Goal: Task Accomplishment & Management: Manage account settings

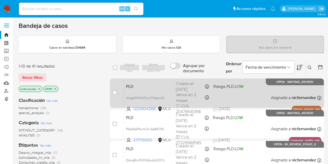
drag, startPoint x: 39, startPoint y: 77, endPoint x: 184, endPoint y: 86, distance: 145.0
click at [39, 77] on span "Borrar filtros" at bounding box center [32, 77] width 20 height 7
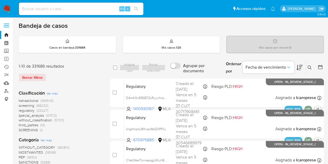
click at [307, 69] on button at bounding box center [310, 67] width 9 height 6
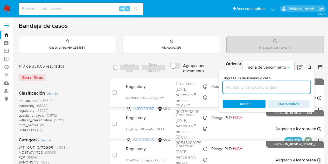
click at [277, 84] on input at bounding box center [267, 87] width 88 height 7
type input "1232671524"
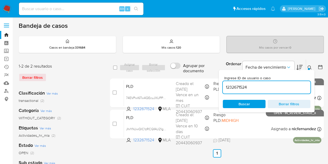
scroll to position [6, 0]
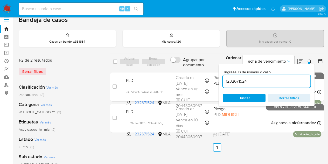
click at [309, 62] on div at bounding box center [309, 63] width 2 height 2
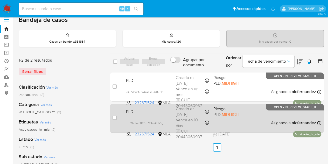
click at [152, 115] on div "PLD JhrYNJwQIC1zRCGfAU21g0do 1232671524 MLA Riesgo PLD: MIDHIGH Creado el: 12/0…" at bounding box center [222, 118] width 197 height 26
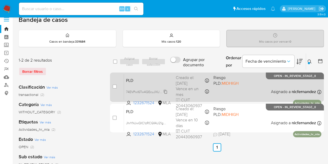
click at [165, 91] on span "74EVPwI6Tw4QEcuJXUPPbkOI" at bounding box center [148, 91] width 44 height 6
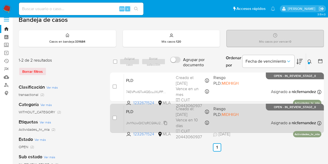
click at [164, 121] on span "JhrYNJwQIC1zRCGfAU21g0do" at bounding box center [147, 123] width 43 height 6
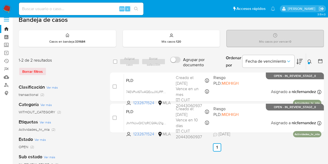
click at [92, 103] on div "Categoría Ver más WITHOUT_CATEGORY (2)" at bounding box center [60, 107] width 83 height 13
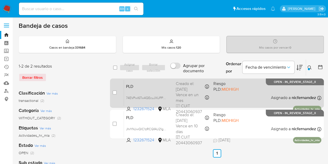
click at [158, 84] on span "PLD" at bounding box center [149, 85] width 46 height 7
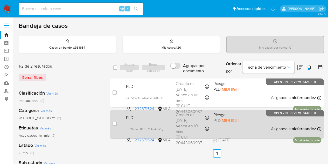
click at [137, 123] on div "PLD JhrYNJwQIC1zRCGfAU21g0do 1232671524 MLA Riesgo PLD: MIDHIGH Creado el: 12/0…" at bounding box center [222, 124] width 197 height 26
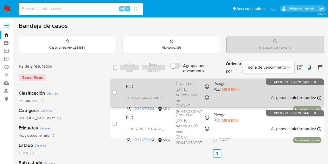
click at [147, 86] on span "PLD" at bounding box center [149, 85] width 46 height 7
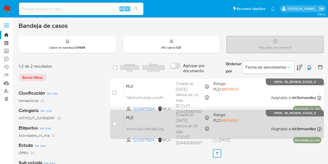
click at [158, 124] on div "PLD JhrYNJwQIC1zRCGfAU21g0do 1232671524 MLA Riesgo PLD: MIDHIGH Creado el: 12/0…" at bounding box center [222, 124] width 197 height 26
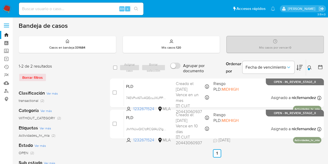
click at [310, 65] on icon at bounding box center [310, 67] width 4 height 4
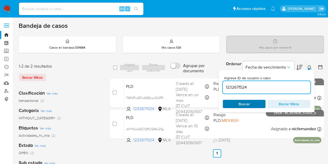
click at [254, 103] on span "Buscar" at bounding box center [244, 103] width 36 height 7
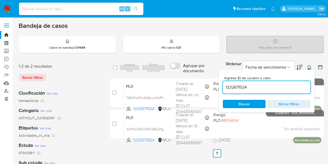
click at [307, 67] on button at bounding box center [310, 67] width 9 height 6
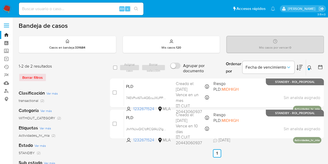
click at [309, 66] on icon at bounding box center [310, 67] width 4 height 4
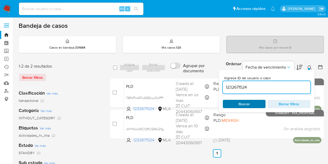
click at [252, 100] on span "Buscar" at bounding box center [244, 103] width 36 height 7
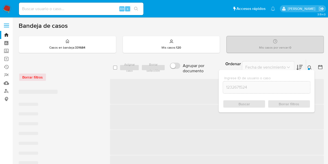
click at [310, 67] on icon at bounding box center [310, 67] width 4 height 4
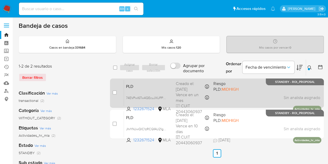
click at [146, 86] on span "PLD" at bounding box center [149, 85] width 46 height 7
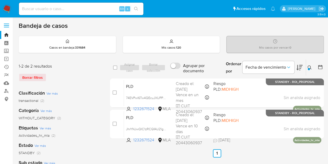
click at [311, 66] on button at bounding box center [310, 67] width 9 height 6
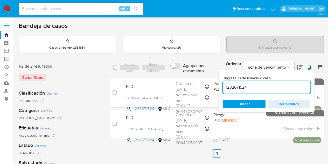
click at [244, 108] on div "Ingrese ID de usuario o caso 1232671524 Buscar Borrar filtros" at bounding box center [267, 91] width 96 height 42
drag, startPoint x: 243, startPoint y: 105, endPoint x: 297, endPoint y: 87, distance: 57.0
click at [243, 105] on span "Buscar" at bounding box center [244, 104] width 11 height 8
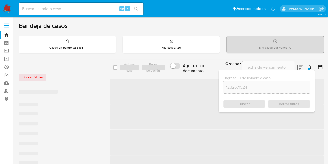
click at [309, 68] on div at bounding box center [309, 69] width 2 height 2
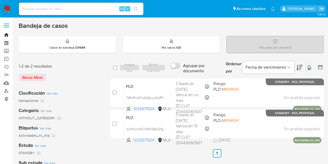
click at [5, 35] on link "Bandeja" at bounding box center [31, 35] width 62 height 8
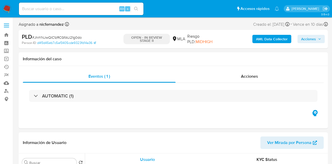
select select "10"
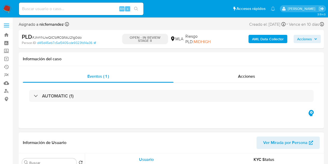
click at [277, 141] on span "Ver Mirada por Persona" at bounding box center [285, 142] width 44 height 12
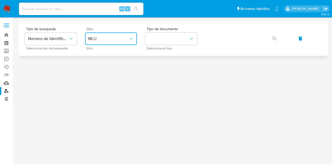
click at [105, 40] on span "MLU" at bounding box center [108, 38] width 40 height 5
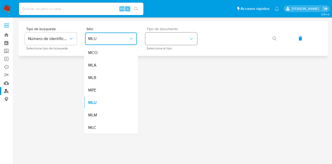
drag, startPoint x: 113, startPoint y: 65, endPoint x: 166, endPoint y: 44, distance: 57.6
click at [113, 65] on div "MLA" at bounding box center [109, 65] width 43 height 12
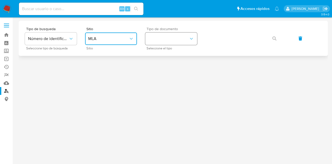
drag, startPoint x: 169, startPoint y: 40, endPoint x: 170, endPoint y: 45, distance: 4.7
click at [169, 40] on button "identificationType" at bounding box center [171, 38] width 52 height 12
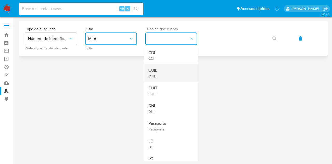
click at [169, 67] on div "CUIL CUIL" at bounding box center [169, 73] width 43 height 18
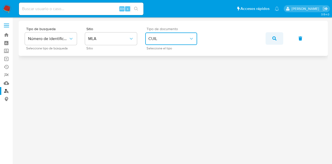
click at [271, 37] on button "button" at bounding box center [275, 38] width 18 height 12
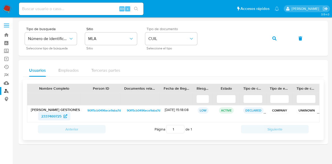
click at [54, 114] on span "2337469725" at bounding box center [51, 116] width 20 height 8
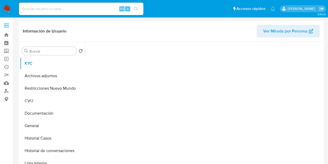
click at [280, 32] on span "Ver Mirada por Persona" at bounding box center [285, 31] width 44 height 12
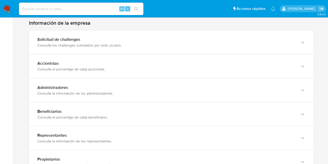
scroll to position [501, 0]
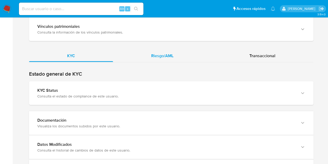
click at [163, 50] on div "Riesgo/AML" at bounding box center [162, 56] width 99 height 12
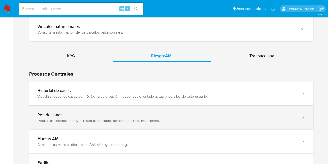
click at [148, 94] on div "Visualiza todos los casos con ID, fecha de creación, responsable, estado actual…" at bounding box center [166, 96] width 258 height 5
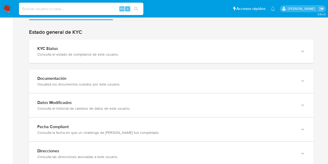
scroll to position [508, 0]
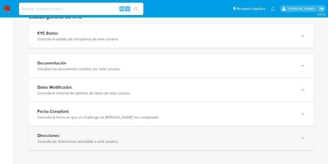
drag, startPoint x: 173, startPoint y: 132, endPoint x: 185, endPoint y: 133, distance: 11.9
click at [173, 133] on div "Direcciones" at bounding box center [166, 135] width 258 height 5
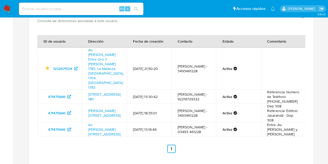
scroll to position [617, 0]
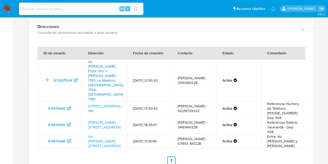
click at [108, 63] on link "Av. De Mayo Entre Oro Y De Elia 1783, La Matanza, Buenos Aires, 1704, Argentina…" at bounding box center [106, 80] width 36 height 43
drag, startPoint x: 86, startPoint y: 60, endPoint x: 98, endPoint y: 73, distance: 18.2
click at [98, 73] on td "Av. De Mayo Entre Oro Y De Elia 1783, La Matanza, Buenos Aires, 1704, Argentina…" at bounding box center [104, 80] width 45 height 42
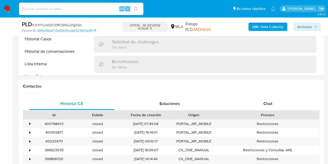
scroll to position [228, 0]
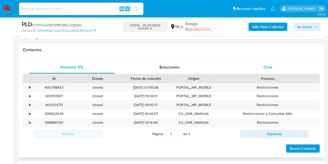
click at [286, 68] on div "Chat" at bounding box center [268, 67] width 86 height 12
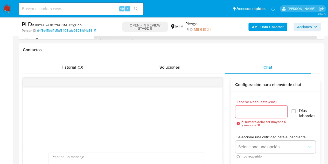
select select "10"
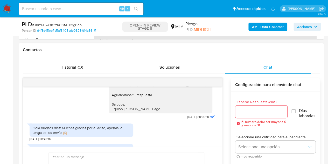
scroll to position [470, 0]
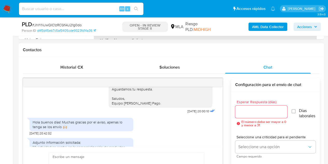
click at [204, 135] on div "Hola buenos días! Muchas gracias por el aviso, apenas lo tenga se los envío 🙌🏼 …" at bounding box center [123, 125] width 186 height 20
click at [85, 115] on div "Hola Federico Adrián, Esperamos que te encuentres muy bien. Es importante que r…" at bounding box center [123, 79] width 186 height 72
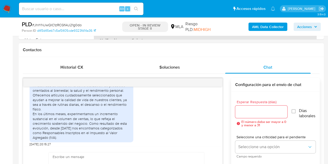
scroll to position [539, 0]
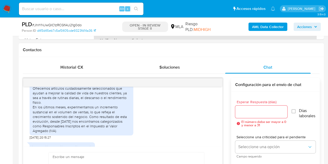
click at [33, 93] on div "Adjunto información solicitada: Mi actividad se centra en la comercialización d…" at bounding box center [82, 102] width 98 height 61
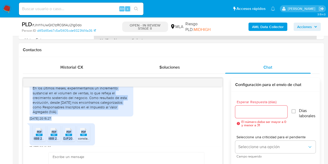
scroll to position [563, 0]
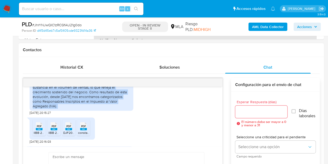
drag, startPoint x: 33, startPoint y: 93, endPoint x: 77, endPoint y: 119, distance: 51.0
click at [77, 108] on div "Adjunto información solicitada: Mi actividad se centra en la comercialización d…" at bounding box center [82, 77] width 98 height 61
copy div "Mi actividad se centra en la comercialización de productos orientados al bienes…"
drag, startPoint x: 102, startPoint y: 124, endPoint x: 208, endPoint y: 133, distance: 106.7
click at [102, 110] on div "Adjunto información solicitada: Mi actividad se centra en la comercialización d…" at bounding box center [82, 77] width 104 height 65
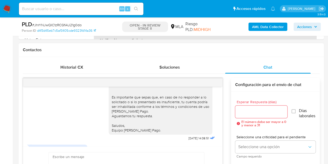
scroll to position [710, 0]
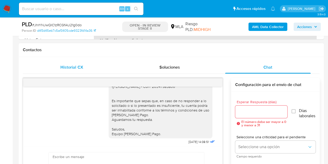
click at [80, 67] on span "Historial CX" at bounding box center [71, 67] width 23 height 6
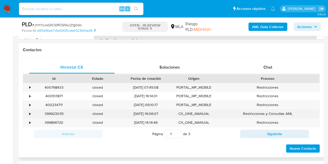
click at [48, 112] on div "399923035" at bounding box center [54, 113] width 44 height 9
copy div "399923035"
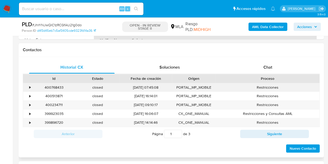
click at [106, 87] on div "closed" at bounding box center [98, 87] width 44 height 9
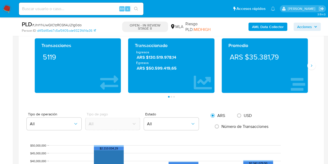
scroll to position [385, 0]
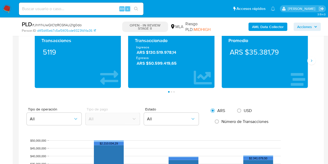
click at [313, 63] on div "Transacciones 5119 Transaccionado Ingresos ARS $130.519.978,14 Egresos ARS $50.…" at bounding box center [171, 62] width 297 height 59
click at [312, 59] on icon "Siguiente" at bounding box center [311, 60] width 1 height 2
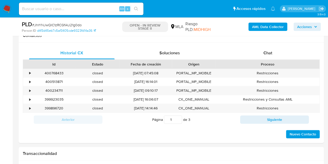
scroll to position [232, 0]
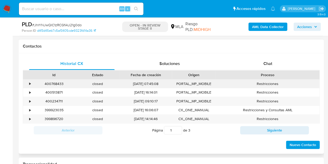
click at [59, 83] on div "400768433" at bounding box center [54, 83] width 44 height 9
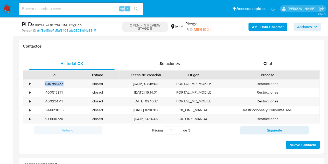
copy div "400768433"
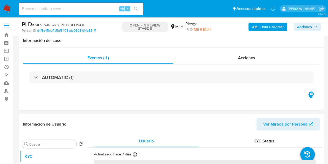
scroll to position [68, 0]
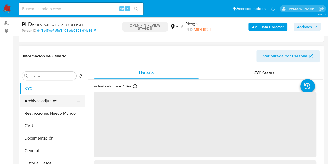
click at [46, 97] on button "Archivos adjuntos" at bounding box center [50, 100] width 61 height 12
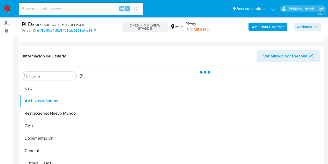
select select "10"
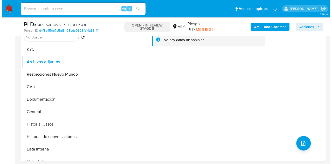
scroll to position [101, 0]
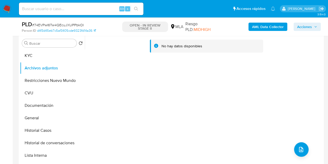
click at [274, 26] on b "AML Data Collector" at bounding box center [268, 27] width 32 height 8
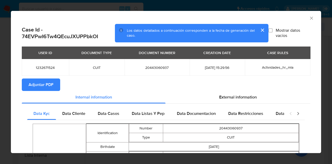
click at [50, 84] on span "Adjuntar PDF" at bounding box center [41, 84] width 25 height 11
click at [309, 18] on icon "Cerrar ventana" at bounding box center [311, 18] width 5 height 5
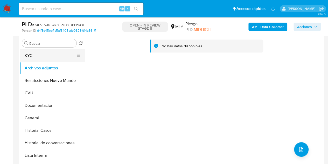
click at [42, 59] on button "KYC" at bounding box center [50, 55] width 61 height 12
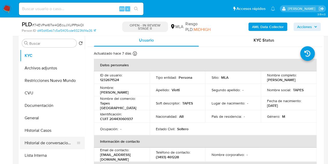
click at [47, 145] on button "Historial de conversaciones" at bounding box center [50, 142] width 61 height 12
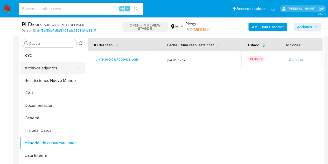
click at [30, 69] on button "Archivos adjuntos" at bounding box center [50, 68] width 61 height 12
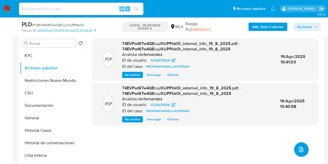
click at [299, 148] on icon "upload-file" at bounding box center [301, 149] width 6 height 6
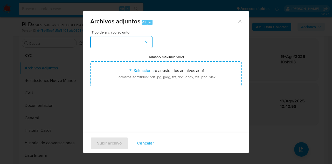
click at [145, 44] on button "button" at bounding box center [121, 42] width 62 height 12
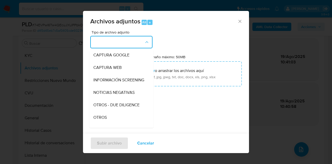
scroll to position [53, 0]
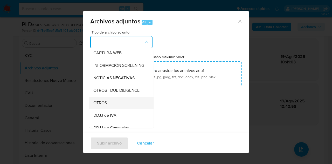
click at [117, 106] on div "OTROS" at bounding box center [119, 102] width 53 height 12
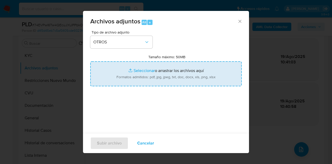
click at [141, 73] on input "Tamaño máximo: 50MB Seleccionar archivos" at bounding box center [165, 73] width 151 height 25
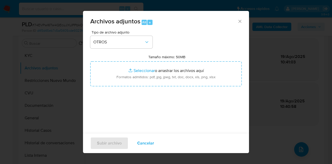
click at [238, 21] on icon "Cerrar" at bounding box center [239, 21] width 5 height 5
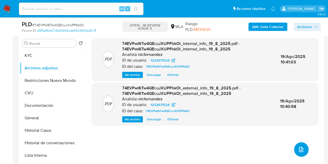
click at [303, 149] on button "upload-file" at bounding box center [301, 149] width 15 height 15
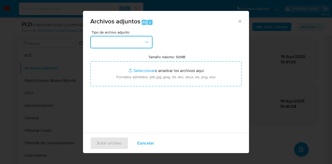
click at [132, 41] on button "button" at bounding box center [121, 42] width 62 height 12
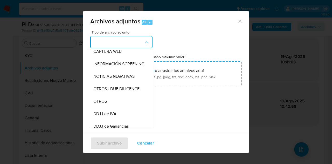
scroll to position [67, 0]
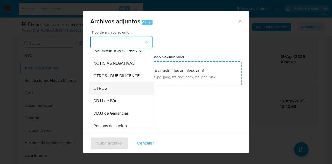
click at [106, 89] on div "OTROS" at bounding box center [119, 88] width 53 height 12
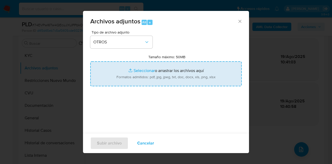
click at [128, 64] on input "Tamaño máximo: 50MB Seleccionar archivos" at bounding box center [165, 73] width 151 height 25
type input "C:\fakepath\IVA 05 y 06 2025.pdf"
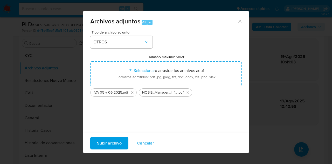
click at [107, 143] on span "Subir archivo" at bounding box center [109, 142] width 25 height 11
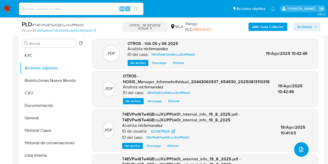
click at [300, 145] on button "upload-file" at bounding box center [301, 149] width 15 height 15
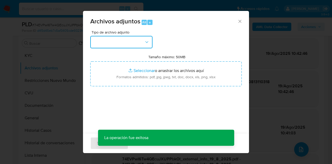
click at [143, 47] on button "button" at bounding box center [121, 42] width 62 height 12
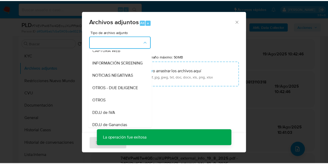
scroll to position [69, 0]
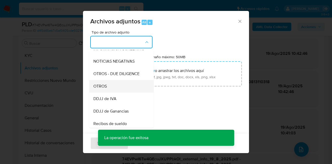
click at [117, 86] on div "OTROS" at bounding box center [119, 86] width 53 height 12
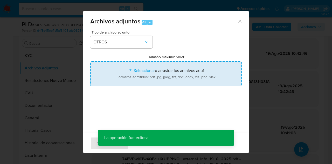
click at [138, 67] on input "Tamaño máximo: 50MB Seleccionar archivos" at bounding box center [165, 73] width 151 height 25
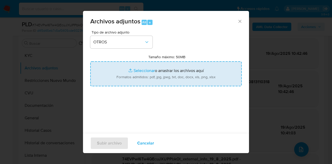
type input "C:\fakepath\Caselog 74EVPwI6Tw4QEcuJXUPPbkOI 1232671524.docx"
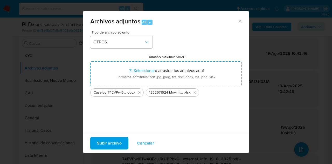
click at [114, 142] on span "Subir archivo" at bounding box center [109, 142] width 25 height 11
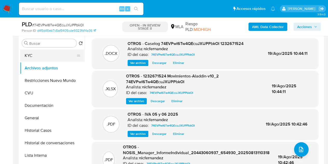
click at [46, 58] on button "KYC" at bounding box center [50, 55] width 61 height 12
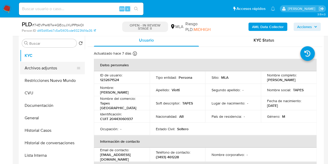
click at [45, 70] on button "Archivos adjuntos" at bounding box center [50, 68] width 61 height 12
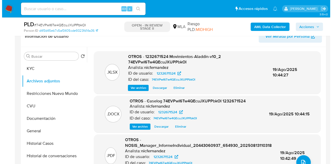
scroll to position [74, 0]
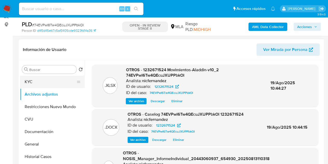
click at [34, 79] on button "KYC" at bounding box center [50, 81] width 61 height 12
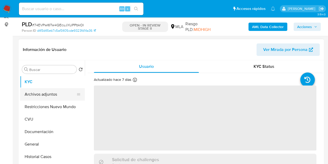
click at [38, 89] on button "Archivos adjuntos" at bounding box center [50, 94] width 61 height 12
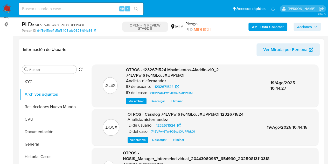
click at [101, 141] on div ".DOCX OTROS - Caselog 74EVPwI6Tw4QEcuJXUPPbkOI 1232671524 Analista: nicfernande…" at bounding box center [204, 127] width 221 height 32
click at [140, 141] on span "Ver archivo" at bounding box center [138, 139] width 16 height 5
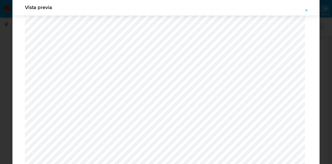
scroll to position [668, 0]
click at [304, 13] on button "Attachment preview" at bounding box center [306, 10] width 11 height 8
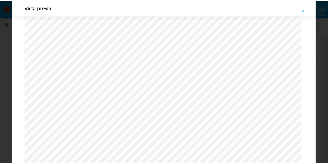
scroll to position [17, 0]
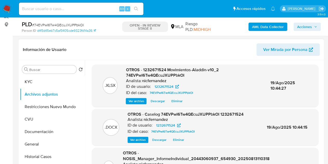
click at [312, 26] on span "Acciones" at bounding box center [307, 26] width 20 height 7
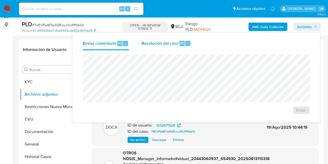
click at [167, 44] on span "Resolución del caso" at bounding box center [159, 43] width 37 height 6
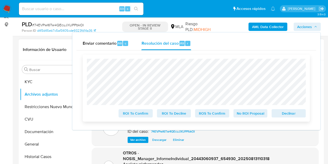
click at [296, 119] on div "ROI To Confirm ROI To Decline ROS To Confirm No ROI Proposal Declinar" at bounding box center [196, 87] width 227 height 67
click at [293, 114] on span "Declinar" at bounding box center [288, 112] width 27 height 7
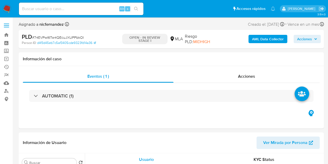
select select "10"
click at [308, 39] on span "Acciones" at bounding box center [304, 39] width 15 height 8
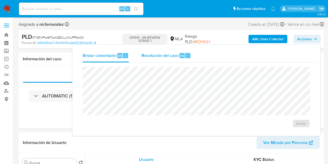
click at [178, 58] on div "Resolución del caso Alt r" at bounding box center [166, 55] width 50 height 13
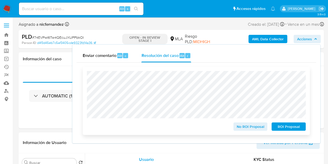
click at [281, 126] on span "ROI Proposal" at bounding box center [288, 126] width 27 height 7
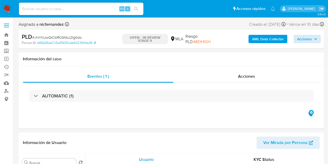
select select "10"
click at [308, 37] on span "Acciones" at bounding box center [304, 39] width 15 height 8
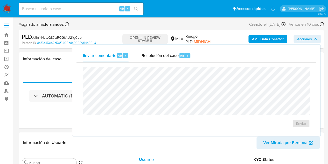
drag, startPoint x: 166, startPoint y: 57, endPoint x: 169, endPoint y: 65, distance: 8.6
click at [167, 58] on span "Resolución del caso" at bounding box center [159, 55] width 37 height 6
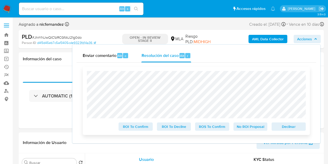
click at [282, 129] on span "Declinar" at bounding box center [288, 126] width 27 height 7
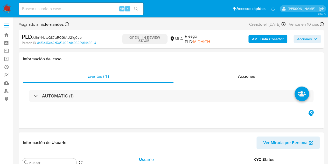
click at [306, 40] on span "Acciones" at bounding box center [304, 39] width 15 height 8
select select "10"
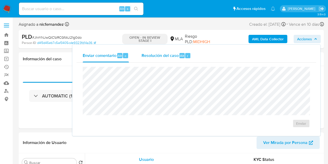
drag, startPoint x: 175, startPoint y: 57, endPoint x: 175, endPoint y: 62, distance: 5.0
click at [175, 57] on span "Resolución del caso" at bounding box center [159, 55] width 37 height 6
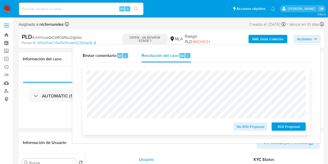
click at [282, 123] on span "ROI Proposal" at bounding box center [288, 126] width 27 height 7
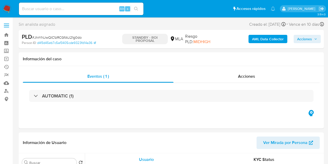
select select "10"
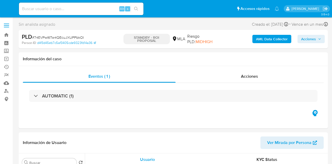
select select "10"
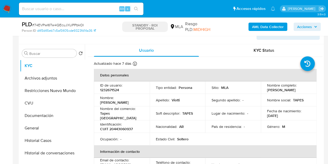
scroll to position [91, 0]
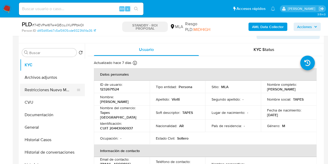
select select "10"
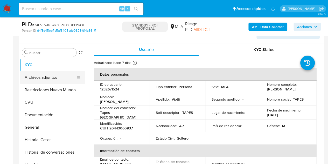
click at [43, 81] on button "Archivos adjuntos" at bounding box center [50, 77] width 61 height 12
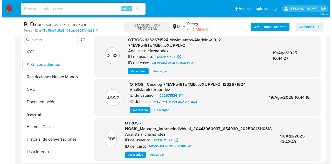
scroll to position [103, 0]
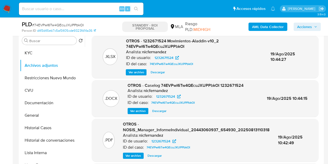
click at [138, 110] on span "Ver archivo" at bounding box center [138, 110] width 16 height 5
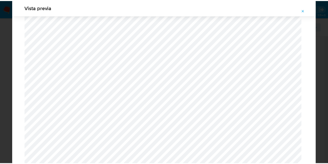
scroll to position [0, 0]
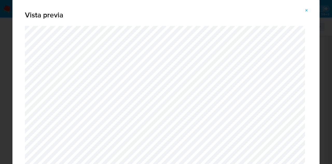
click at [308, 12] on icon "Attachment preview" at bounding box center [306, 10] width 4 height 4
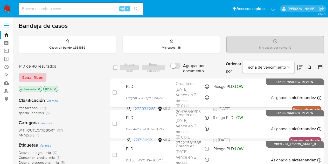
click at [39, 76] on span "Borrar filtros" at bounding box center [32, 77] width 20 height 7
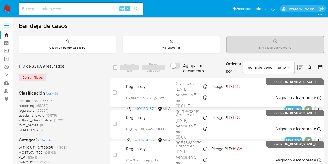
click at [310, 66] on icon at bounding box center [310, 67] width 4 height 4
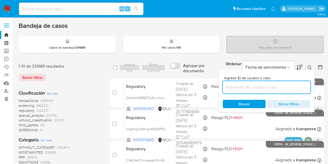
click at [276, 84] on input at bounding box center [267, 87] width 88 height 7
type input "702459631"
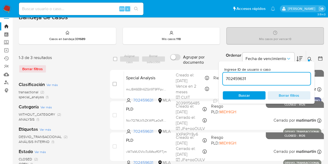
scroll to position [12, 0]
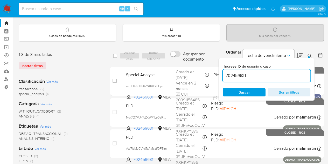
click at [311, 54] on icon at bounding box center [310, 56] width 4 height 4
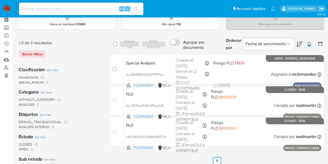
scroll to position [17, 0]
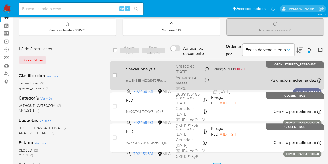
click at [152, 68] on span "Special Analysis" at bounding box center [149, 68] width 46 height 7
click at [138, 66] on span "Special Analysis" at bounding box center [149, 68] width 46 height 7
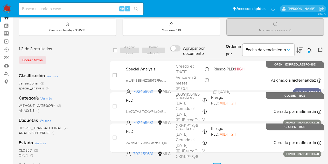
scroll to position [0, 0]
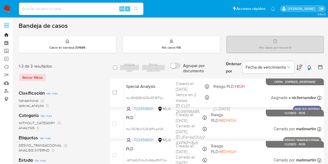
click at [7, 35] on link "Bandeja" at bounding box center [31, 35] width 62 height 8
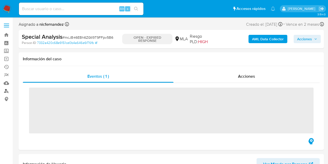
click at [8, 91] on link "Buscador de personas" at bounding box center [31, 91] width 62 height 8
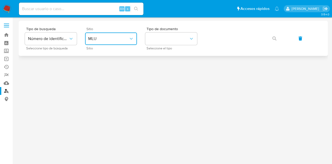
drag, startPoint x: 107, startPoint y: 41, endPoint x: 112, endPoint y: 46, distance: 6.2
click at [108, 42] on button "MLU" at bounding box center [111, 38] width 52 height 12
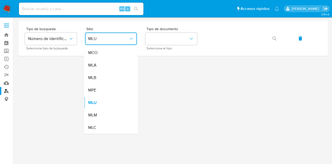
click at [75, 9] on input at bounding box center [81, 8] width 124 height 7
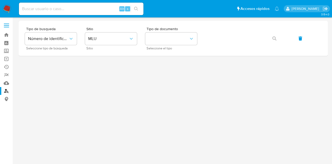
click at [75, 9] on input at bounding box center [81, 8] width 124 height 7
paste input "721585266"
type input "721585266"
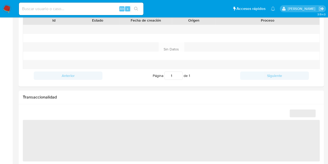
scroll to position [210, 0]
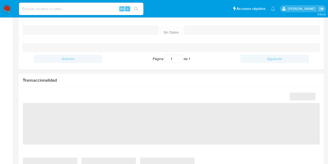
select select "10"
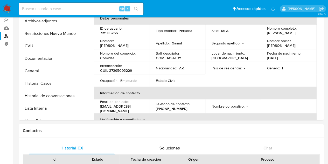
scroll to position [0, 0]
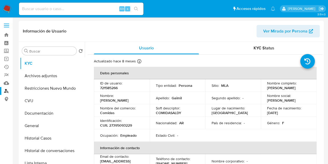
click at [270, 26] on span "Ver Mirada por Persona" at bounding box center [285, 31] width 44 height 12
click at [73, 9] on input at bounding box center [81, 8] width 124 height 7
paste input "396381996"
type input "396381996"
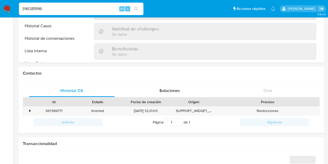
scroll to position [165, 0]
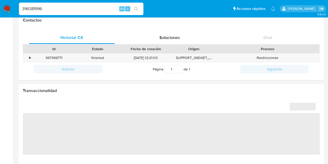
select select "10"
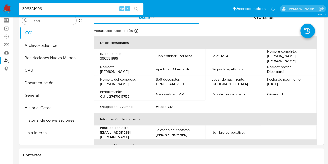
scroll to position [25, 0]
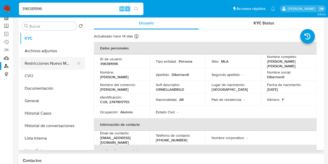
click at [33, 67] on button "Restricciones Nuevo Mundo" at bounding box center [50, 63] width 61 height 12
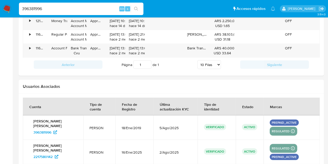
scroll to position [516, 0]
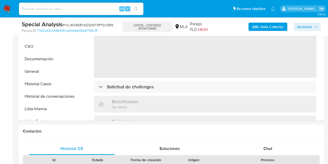
scroll to position [247, 0]
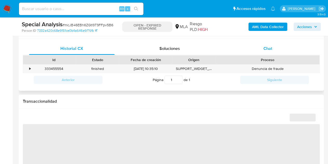
select select "10"
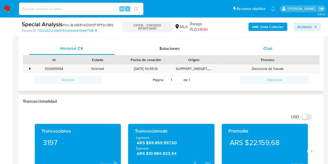
click at [269, 49] on span "Chat" at bounding box center [267, 48] width 9 height 6
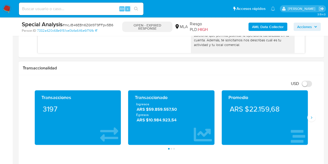
scroll to position [324, 0]
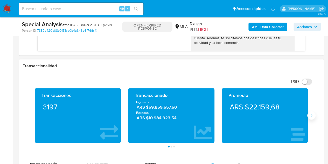
click at [314, 114] on button "Siguiente" at bounding box center [311, 115] width 8 height 8
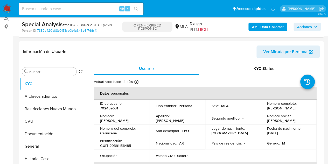
scroll to position [94, 0]
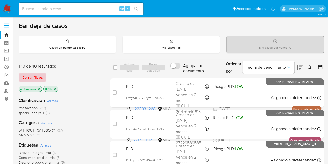
click at [38, 79] on span "Borrar filtros" at bounding box center [32, 77] width 20 height 7
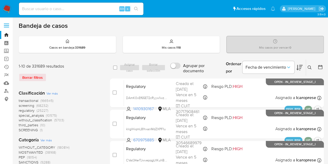
click at [310, 67] on icon at bounding box center [310, 67] width 4 height 4
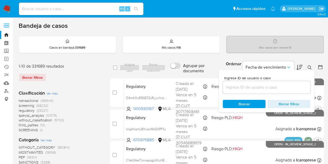
click at [259, 87] on input at bounding box center [267, 87] width 88 height 7
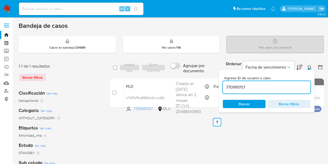
click at [310, 67] on button at bounding box center [310, 67] width 9 height 6
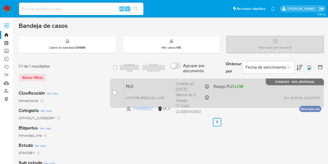
click at [145, 85] on span "PLD" at bounding box center [149, 85] width 46 height 7
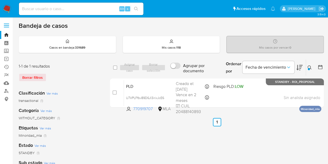
click at [309, 67] on icon at bounding box center [310, 67] width 4 height 4
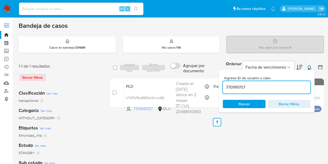
drag, startPoint x: 251, startPoint y: 87, endPoint x: 241, endPoint y: 78, distance: 13.0
click at [197, 79] on div "select-all-cases-checkbox Asignar caso Borrar selección Agrupar por documento O…" at bounding box center [217, 84] width 214 height 50
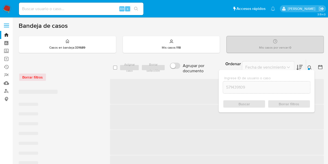
click at [311, 67] on icon at bounding box center [310, 67] width 4 height 4
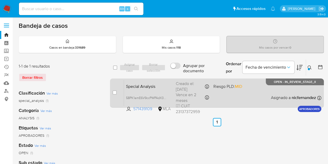
click at [155, 86] on span "Special Analysis" at bounding box center [149, 85] width 46 height 7
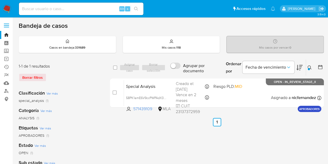
click at [311, 66] on icon at bounding box center [310, 67] width 4 height 4
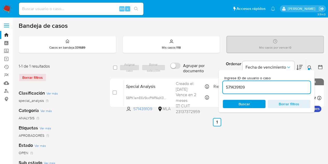
drag, startPoint x: 272, startPoint y: 87, endPoint x: 172, endPoint y: 77, distance: 99.6
click at [172, 77] on div "select-all-cases-checkbox Asignar caso Borrar selección Agrupar por documento O…" at bounding box center [217, 84] width 214 height 50
type input "2330947213"
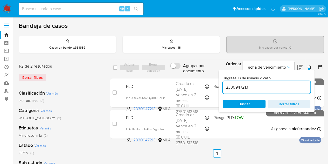
click at [311, 66] on icon at bounding box center [310, 67] width 4 height 4
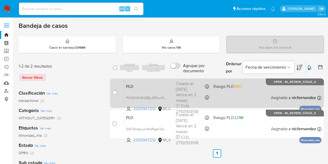
click at [161, 88] on div "PLD PIh2OYAY5K9ZByJROuoFkJPp 2330947213 MLA Riesgo PLD: MID Creado el: 12/08/20…" at bounding box center [222, 93] width 197 height 26
click at [165, 96] on span "PIh2OYAY5K9ZByJROuoFkJPp" at bounding box center [148, 97] width 44 height 6
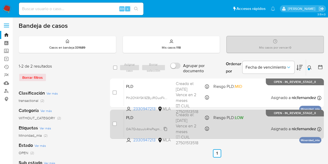
click at [165, 128] on span "OAi7QvbzuuIc4hsPsgm7axY5" at bounding box center [147, 129] width 42 height 6
click at [157, 122] on div "PLD OAi7QvbzuuIc4hsPsgm7axY5 2330947213 MLA Riesgo PLD: LOW Creado el: 12/07/20…" at bounding box center [222, 124] width 197 height 26
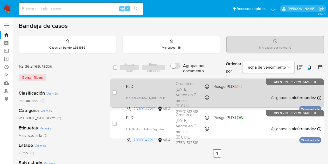
click at [148, 90] on div "PLD PIh2OYAY5K9ZByJROuoFkJPp 2330947213 MLA Riesgo PLD: MID Creado el: 12/08/20…" at bounding box center [222, 93] width 197 height 26
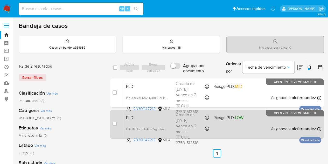
click at [153, 116] on span "PLD" at bounding box center [149, 117] width 46 height 7
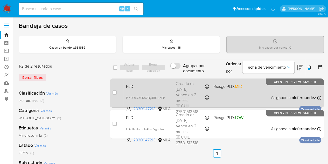
click at [151, 87] on span "PLD" at bounding box center [149, 85] width 46 height 7
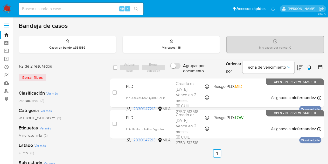
click at [309, 66] on icon at bounding box center [310, 67] width 4 height 4
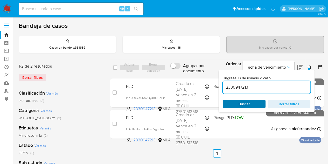
click at [250, 103] on span "Buscar" at bounding box center [244, 103] width 36 height 7
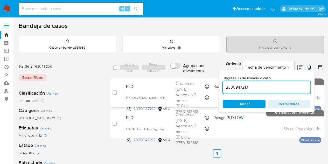
click at [311, 70] on div "Ingrese ID de usuario o caso 2330947213 Buscar Borrar filtros" at bounding box center [267, 91] width 96 height 42
click at [310, 67] on icon at bounding box center [310, 67] width 4 height 4
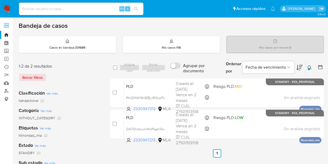
click at [310, 67] on icon at bounding box center [310, 67] width 4 height 4
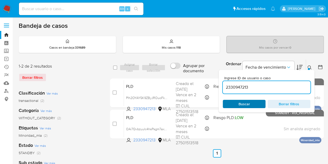
click at [245, 103] on span "Buscar" at bounding box center [244, 104] width 11 height 8
click at [251, 102] on span "Buscar" at bounding box center [244, 103] width 36 height 7
click at [312, 67] on button at bounding box center [310, 67] width 9 height 6
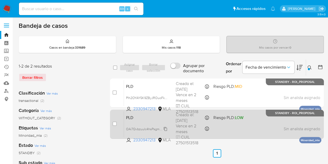
click at [148, 126] on div "OAi7QvbzuuIc4hsPsgm7axY5" at bounding box center [146, 129] width 41 height 6
click at [142, 123] on div "PLD OAi7QvbzuuIc4hsPsgm7axY5 Copiado Copiado 2330947213 MLA Riesgo PLD: LOW Cre…" at bounding box center [222, 124] width 197 height 26
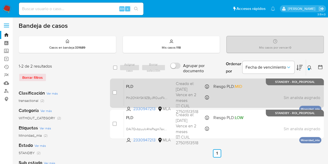
click at [145, 88] on span "PLD" at bounding box center [149, 85] width 46 height 7
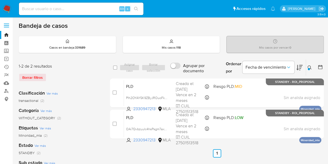
drag, startPoint x: 308, startPoint y: 65, endPoint x: 290, endPoint y: 75, distance: 20.0
click at [308, 65] on icon at bounding box center [310, 67] width 4 height 4
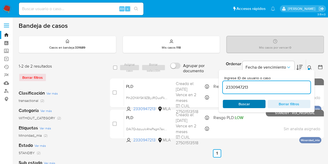
click at [245, 101] on span "Buscar" at bounding box center [244, 104] width 11 height 8
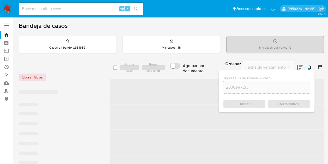
drag, startPoint x: 307, startPoint y: 65, endPoint x: 290, endPoint y: 86, distance: 27.0
click at [306, 69] on div "Ingrese ID de usuario o caso 2330947213 Buscar Borrar filtros" at bounding box center [310, 67] width 9 height 16
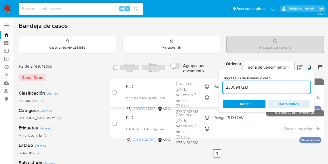
click at [309, 67] on icon at bounding box center [310, 67] width 4 height 4
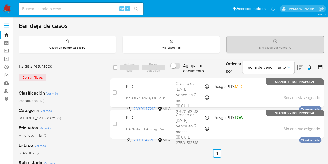
click at [309, 67] on icon at bounding box center [310, 67] width 4 height 4
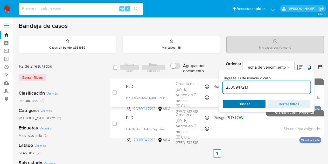
click at [255, 103] on span "Buscar" at bounding box center [244, 103] width 36 height 7
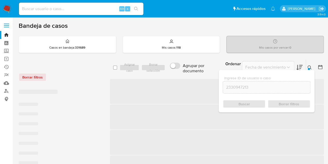
click at [309, 68] on div at bounding box center [309, 69] width 2 height 2
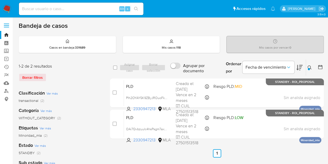
click at [93, 93] on div "Clasificación Ver más transactional (2)" at bounding box center [60, 96] width 83 height 13
drag, startPoint x: 6, startPoint y: 37, endPoint x: 8, endPoint y: 40, distance: 3.7
click at [6, 37] on link "Bandeja" at bounding box center [31, 35] width 62 height 8
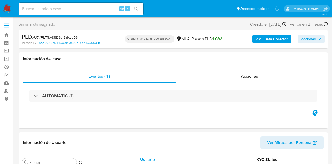
select select "10"
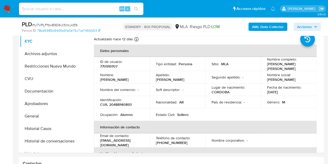
scroll to position [116, 0]
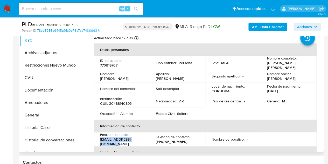
drag, startPoint x: 100, startPoint y: 141, endPoint x: 144, endPoint y: 142, distance: 43.8
click at [141, 142] on p "[EMAIL_ADDRESS][DOMAIN_NAME]" at bounding box center [120, 141] width 41 height 9
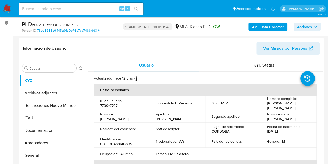
scroll to position [53, 0]
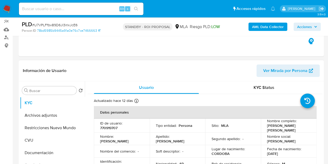
click at [269, 69] on span "Ver Mirada por Persona" at bounding box center [285, 70] width 44 height 12
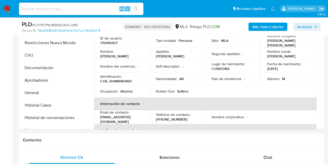
scroll to position [161, 0]
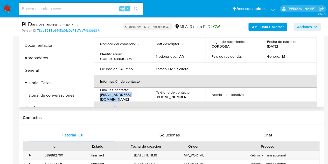
drag, startPoint x: 100, startPoint y: 97, endPoint x: 144, endPoint y: 94, distance: 45.0
click at [144, 94] on td "Email de contacto : [EMAIL_ADDRESS][DOMAIN_NAME]" at bounding box center [122, 94] width 56 height 14
copy p "[EMAIL_ADDRESS][DOMAIN_NAME]"
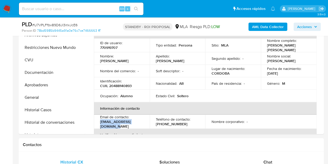
scroll to position [128, 0]
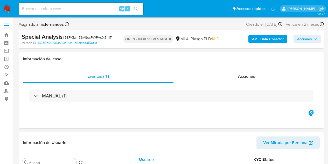
select select "10"
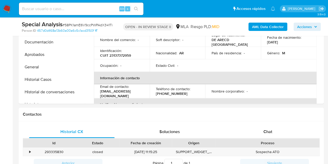
scroll to position [248, 0]
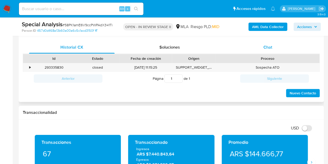
click at [261, 49] on div "Chat" at bounding box center [268, 47] width 86 height 12
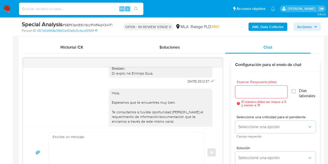
scroll to position [353, 0]
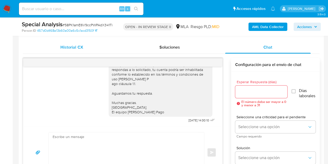
click at [85, 47] on div "Historial CX" at bounding box center [72, 47] width 86 height 12
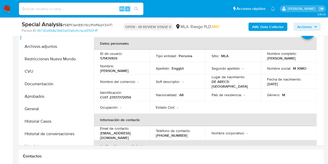
scroll to position [116, 0]
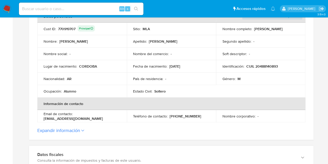
scroll to position [103, 0]
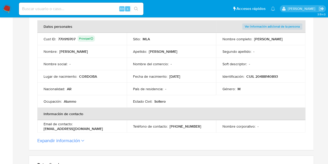
drag, startPoint x: 44, startPoint y: 129, endPoint x: 91, endPoint y: 127, distance: 47.0
click at [91, 127] on div "Email de contacto : [EMAIL_ADDRESS][DOMAIN_NAME]" at bounding box center [82, 125] width 77 height 9
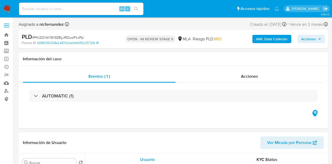
select select "10"
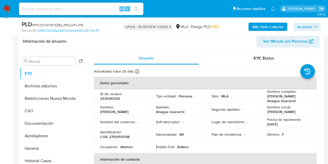
scroll to position [81, 0]
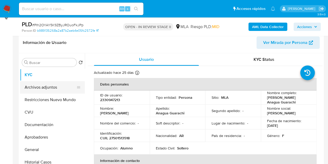
click at [41, 87] on button "Archivos adjuntos" at bounding box center [50, 87] width 61 height 12
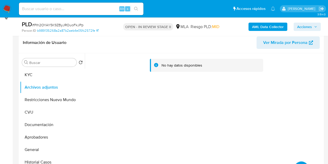
click at [258, 28] on b "AML Data Collector" at bounding box center [268, 27] width 32 height 8
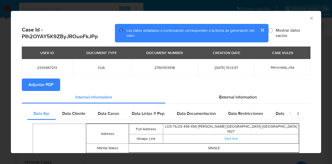
click at [48, 81] on span "Adjuntar PDF" at bounding box center [41, 84] width 25 height 11
click at [308, 15] on div "AML Data Collector" at bounding box center [166, 17] width 310 height 13
click at [309, 16] on icon "Cerrar ventana" at bounding box center [311, 18] width 5 height 5
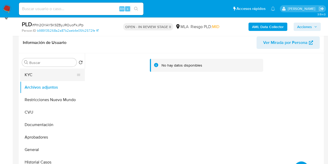
click at [41, 76] on button "KYC" at bounding box center [50, 74] width 61 height 12
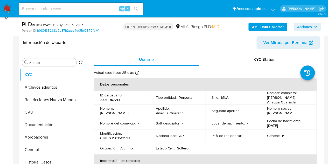
click at [278, 113] on p "[PERSON_NAME]" at bounding box center [281, 112] width 29 height 5
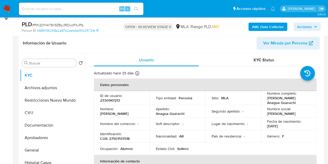
scroll to position [73, 0]
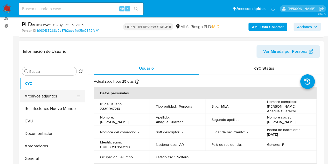
click at [55, 94] on button "Archivos adjuntos" at bounding box center [50, 96] width 61 height 12
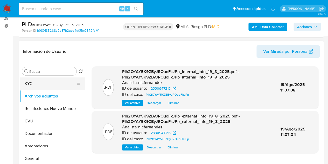
click at [49, 86] on button "KYC" at bounding box center [50, 83] width 61 height 12
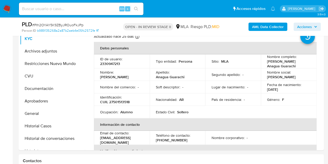
scroll to position [95, 0]
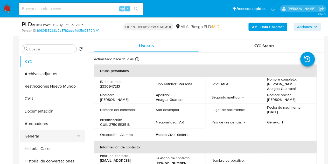
click at [37, 130] on button "General" at bounding box center [50, 136] width 61 height 12
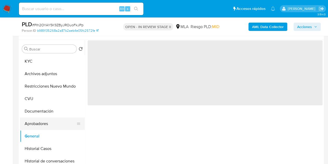
click at [35, 125] on button "Aprobadores" at bounding box center [50, 123] width 61 height 12
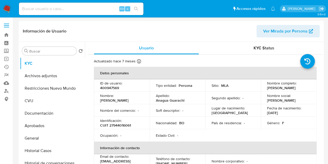
select select "10"
click at [151, 151] on th "Información de contacto" at bounding box center [205, 147] width 223 height 12
drag, startPoint x: 265, startPoint y: 87, endPoint x: 281, endPoint y: 88, distance: 16.1
click at [281, 88] on p "Yaquelin Anagua Guarachi" at bounding box center [281, 87] width 29 height 5
click at [271, 89] on p "Yaquelin Anagua Guarachi" at bounding box center [281, 87] width 29 height 5
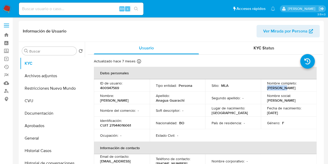
drag, startPoint x: 266, startPoint y: 87, endPoint x: 280, endPoint y: 90, distance: 14.7
click at [282, 89] on p "Yaquelin Anagua Guarachi" at bounding box center [281, 87] width 29 height 5
copy p "Yaquelin Anagua Guarachi"
click at [261, 101] on td "Nombre social : Yaquelin" at bounding box center [289, 98] width 56 height 12
drag, startPoint x: 101, startPoint y: 128, endPoint x: 135, endPoint y: 127, distance: 34.3
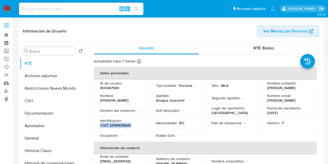
click at [135, 127] on div "Identificación : CUIT 27944016061" at bounding box center [121, 122] width 43 height 9
copy p "CUIT 27944016061"
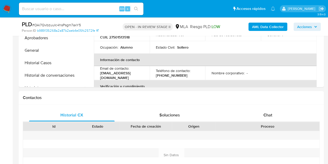
scroll to position [256, 0]
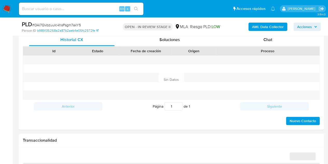
select select "10"
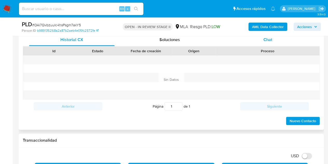
click at [278, 43] on div "Chat" at bounding box center [268, 39] width 86 height 12
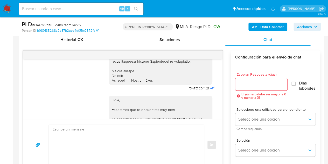
scroll to position [291, 0]
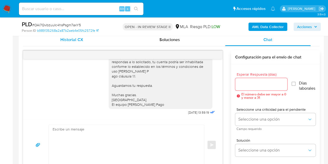
click at [67, 43] on div "Historial CX" at bounding box center [72, 39] width 86 height 12
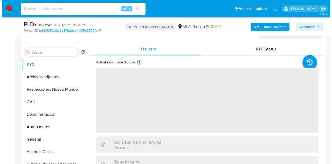
scroll to position [98, 0]
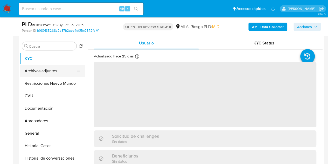
click at [38, 73] on button "Archivos adjuntos" at bounding box center [50, 71] width 61 height 12
select select "10"
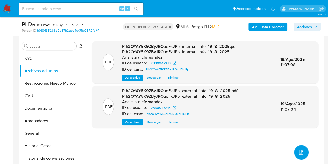
click at [302, 149] on span "upload-file" at bounding box center [301, 152] width 6 height 6
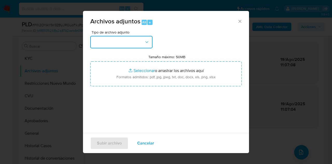
click at [144, 44] on button "button" at bounding box center [121, 42] width 62 height 12
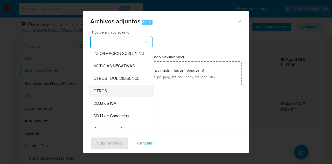
scroll to position [67, 0]
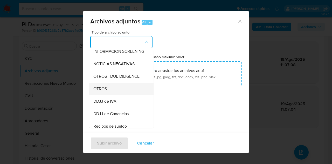
click at [106, 91] on span "OTROS" at bounding box center [99, 88] width 13 height 5
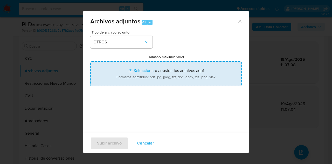
click at [134, 68] on input "Tamaño máximo: 50MB Seleccionar archivos" at bounding box center [165, 73] width 151 height 25
type input "C:\fakepath\NOSIS_Manager_InformeIndividual_27944016061_APROBADOR.pdf"
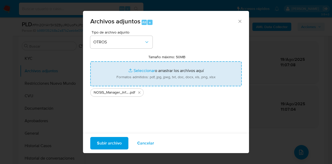
click at [97, 144] on span "Subir archivo" at bounding box center [109, 142] width 25 height 11
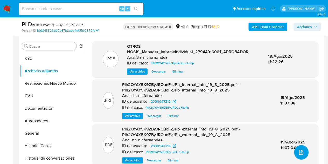
click at [298, 148] on button "upload-file" at bounding box center [301, 152] width 15 height 15
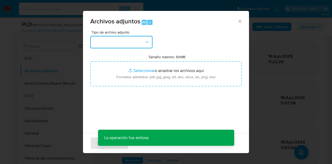
click at [136, 46] on button "button" at bounding box center [121, 42] width 62 height 12
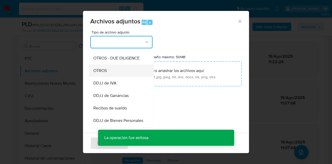
scroll to position [84, 0]
click at [113, 71] on div "OTROS" at bounding box center [119, 71] width 53 height 12
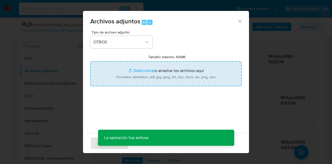
click at [133, 68] on input "Tamaño máximo: 50MB Seleccionar archivos" at bounding box center [165, 73] width 151 height 25
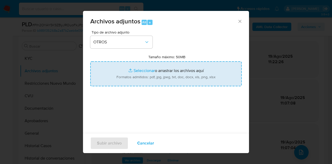
type input "C:\fakepath\Caselog PIh2OYAY5K9ZByJROuoFkJPp 2330947213.docx"
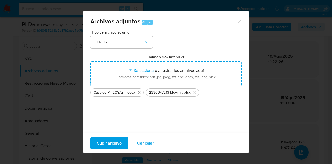
click at [114, 144] on span "Subir archivo" at bounding box center [109, 142] width 25 height 11
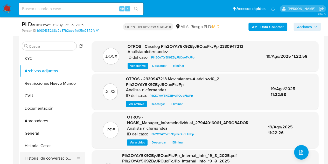
click at [41, 156] on button "Historial de conversaciones" at bounding box center [50, 158] width 61 height 12
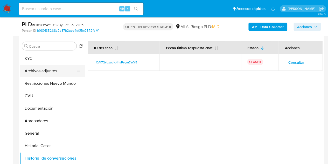
click at [42, 69] on button "Archivos adjuntos" at bounding box center [50, 71] width 61 height 12
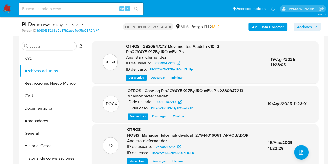
click at [261, 71] on div "ID del caso: PIh2OYAY5K9ZByJROuoFkJPp" at bounding box center [194, 69] width 136 height 6
click at [51, 53] on button "KYC" at bounding box center [50, 58] width 61 height 12
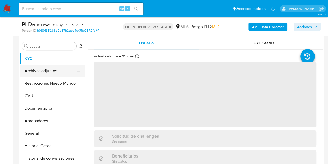
click at [46, 70] on button "Archivos adjuntos" at bounding box center [50, 71] width 61 height 12
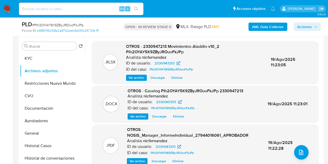
click at [139, 116] on span "Ver archivo" at bounding box center [138, 116] width 16 height 5
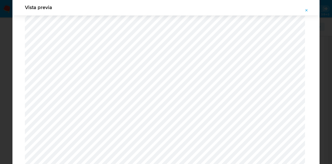
scroll to position [256, 0]
click at [307, 12] on span "Attachment preview" at bounding box center [306, 10] width 4 height 7
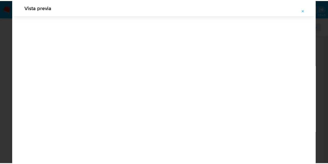
scroll to position [17, 0]
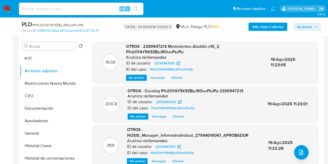
click at [279, 67] on span "19/Ago/2025 11:23:05" at bounding box center [283, 62] width 25 height 12
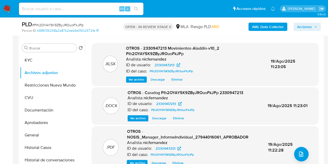
scroll to position [71, 0]
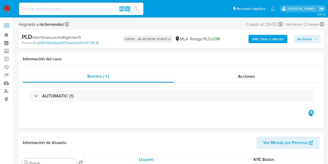
click at [303, 40] on span "Acciones" at bounding box center [304, 39] width 15 height 8
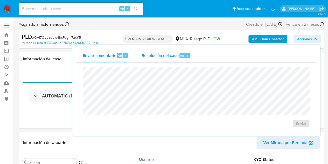
select select "10"
click at [179, 55] on div "Alt" at bounding box center [181, 55] width 5 height 5
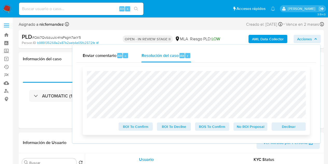
click at [290, 129] on span "Declinar" at bounding box center [288, 126] width 27 height 7
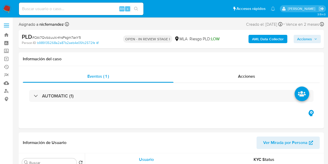
drag, startPoint x: 307, startPoint y: 39, endPoint x: 303, endPoint y: 41, distance: 4.4
click at [307, 39] on span "Acciones" at bounding box center [304, 39] width 15 height 8
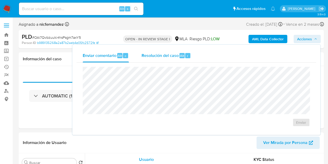
click at [172, 60] on div "Resolución del caso Alt r" at bounding box center [166, 55] width 50 height 13
select select "10"
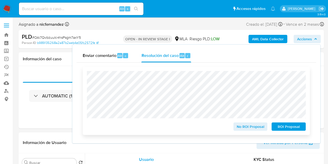
click at [287, 126] on span "ROI Proposal" at bounding box center [288, 126] width 27 height 7
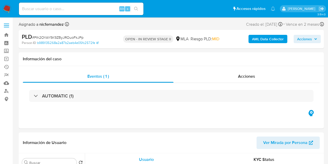
click at [305, 38] on span "Acciones" at bounding box center [304, 39] width 15 height 8
select select "10"
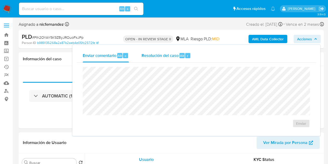
click at [186, 57] on div "r" at bounding box center [187, 55] width 5 height 5
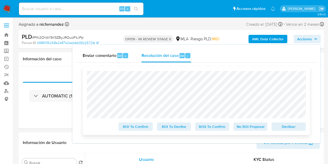
click at [278, 125] on span "Declinar" at bounding box center [288, 126] width 27 height 7
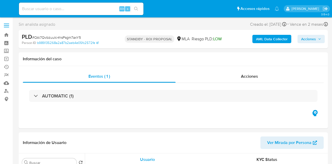
select select "10"
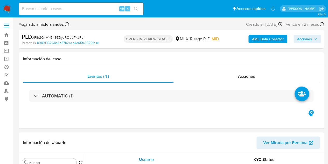
drag, startPoint x: 308, startPoint y: 36, endPoint x: 307, endPoint y: 39, distance: 3.5
click at [308, 36] on span "Acciones" at bounding box center [304, 39] width 15 height 8
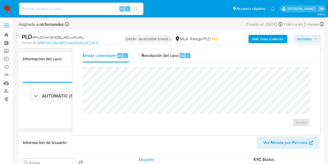
drag, startPoint x: 157, startPoint y: 54, endPoint x: 160, endPoint y: 64, distance: 10.3
click at [157, 55] on span "Resolución del caso" at bounding box center [159, 55] width 37 height 6
select select "10"
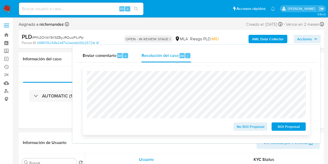
click at [282, 129] on span "ROI Proposal" at bounding box center [288, 126] width 27 height 7
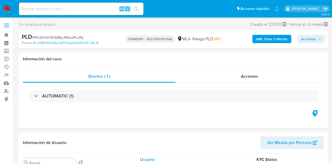
select select "10"
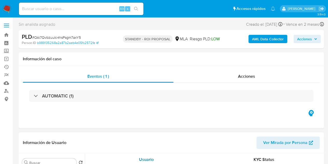
select select "10"
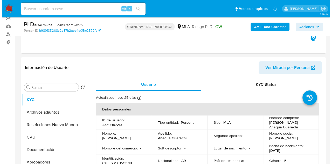
scroll to position [83, 0]
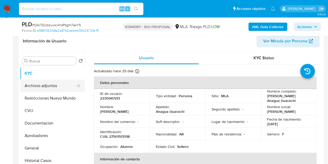
click at [33, 86] on button "Archivos adjuntos" at bounding box center [50, 85] width 61 height 12
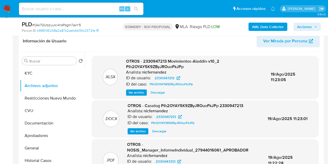
click at [135, 133] on span "Ver archivo" at bounding box center [138, 130] width 16 height 5
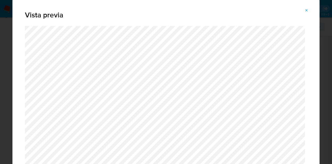
click at [319, 15] on div "Vista previa" at bounding box center [166, 82] width 332 height 164
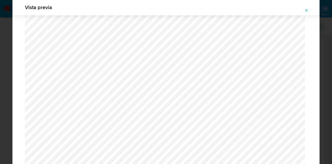
scroll to position [500, 0]
click at [306, 8] on icon "Attachment preview" at bounding box center [306, 10] width 4 height 4
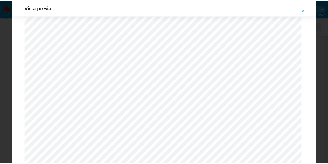
scroll to position [17, 0]
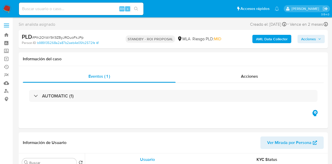
select select "10"
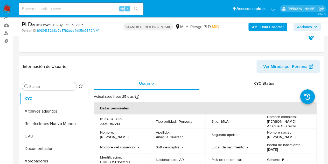
scroll to position [74, 0]
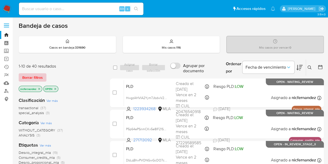
click at [36, 77] on span "Borrar filtros" at bounding box center [32, 77] width 20 height 7
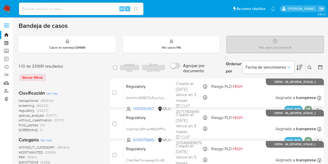
click at [308, 66] on icon at bounding box center [310, 67] width 4 height 4
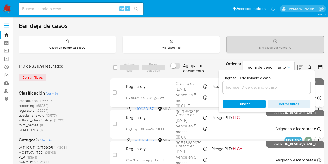
click at [263, 88] on input at bounding box center [267, 87] width 88 height 7
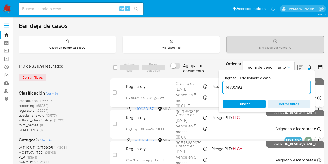
type input "14735192"
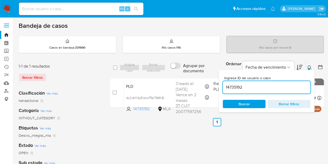
scroll to position [12, 0]
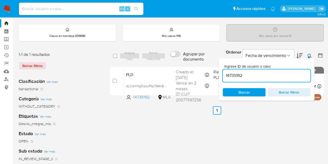
click at [308, 54] on icon at bounding box center [310, 56] width 4 height 4
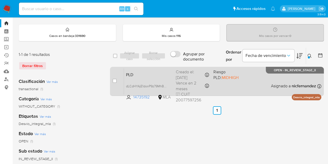
click at [137, 71] on span "PLD" at bounding box center [149, 74] width 46 height 7
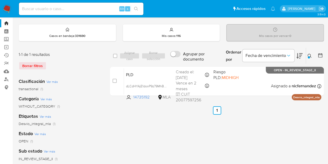
drag, startPoint x: 310, startPoint y: 52, endPoint x: 308, endPoint y: 60, distance: 8.2
click at [310, 53] on button at bounding box center [310, 56] width 9 height 6
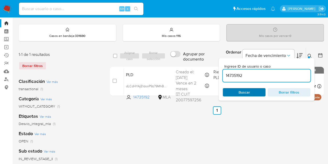
click at [253, 91] on span "Buscar" at bounding box center [244, 91] width 36 height 7
click at [309, 55] on icon at bounding box center [310, 56] width 4 height 4
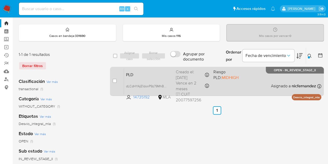
click at [154, 73] on span "PLD" at bounding box center [149, 74] width 46 height 7
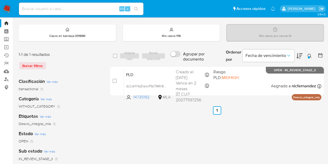
drag, startPoint x: 310, startPoint y: 57, endPoint x: 273, endPoint y: 79, distance: 43.3
click at [311, 57] on icon at bounding box center [310, 56] width 4 height 4
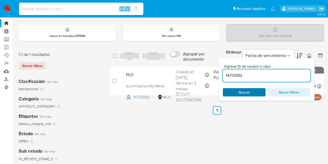
click at [248, 94] on span "Buscar" at bounding box center [244, 92] width 11 height 8
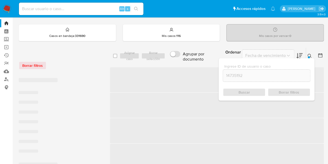
click at [309, 54] on icon at bounding box center [310, 56] width 4 height 4
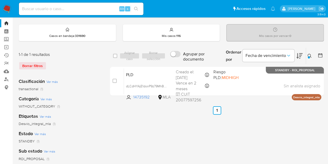
click at [310, 55] on icon at bounding box center [310, 56] width 4 height 4
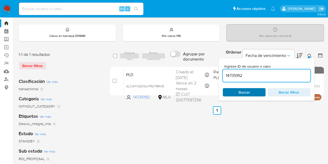
click at [238, 94] on span "Buscar" at bounding box center [244, 91] width 36 height 7
drag, startPoint x: 257, startPoint y: 90, endPoint x: 274, endPoint y: 80, distance: 19.7
click at [257, 89] on span "Buscar" at bounding box center [244, 91] width 36 height 7
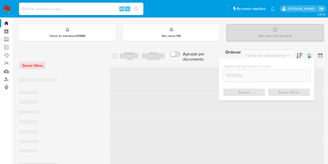
click at [308, 54] on icon at bounding box center [310, 56] width 4 height 4
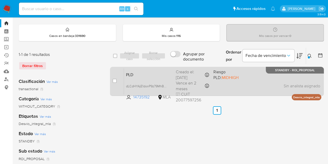
click at [140, 76] on span "PLD" at bounding box center [149, 74] width 46 height 7
click at [152, 76] on span "PLD" at bounding box center [149, 74] width 46 height 7
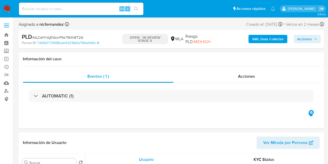
select select "10"
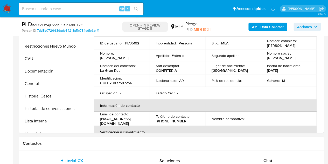
scroll to position [130, 0]
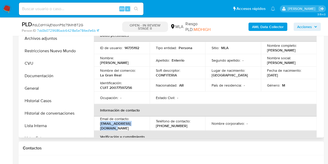
drag, startPoint x: 100, startPoint y: 128, endPoint x: 145, endPoint y: 127, distance: 45.6
click at [145, 127] on td "Email de contacto : vanesotomouro@gmail.com" at bounding box center [122, 123] width 56 height 14
copy p "vanesotomouro@gmail.com"
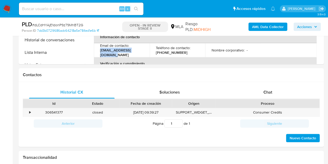
scroll to position [197, 0]
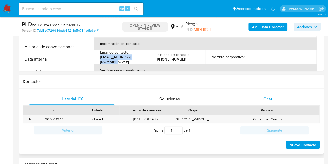
click at [271, 101] on span "Chat" at bounding box center [267, 99] width 9 height 6
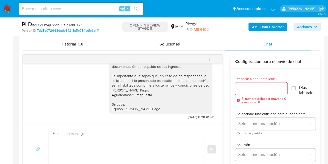
scroll to position [448, 0]
click at [211, 60] on icon "menu-action" at bounding box center [209, 59] width 5 height 5
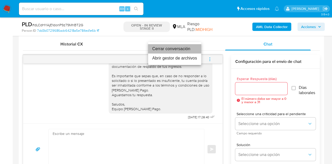
click at [181, 48] on li "Cerrar conversación" at bounding box center [174, 48] width 53 height 9
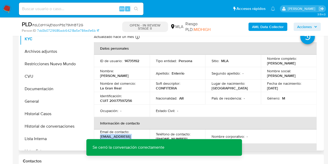
scroll to position [115, 0]
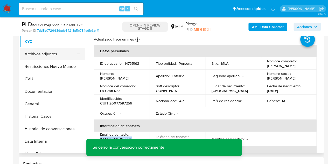
click at [47, 51] on button "Archivos adjuntos" at bounding box center [50, 54] width 61 height 12
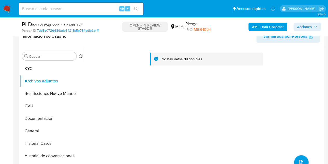
scroll to position [85, 0]
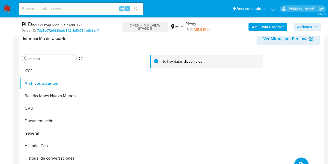
click at [255, 28] on b "AML Data Collector" at bounding box center [268, 27] width 32 height 8
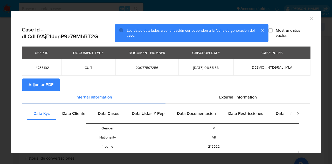
click at [43, 81] on span "Adjuntar PDF" at bounding box center [41, 84] width 25 height 11
click at [309, 18] on icon "Cerrar ventana" at bounding box center [311, 18] width 5 height 5
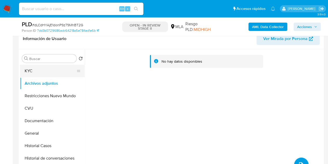
click at [36, 73] on button "KYC" at bounding box center [50, 71] width 61 height 12
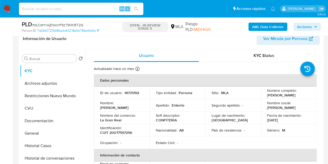
click at [129, 139] on td "Ocupación : -" at bounding box center [122, 142] width 56 height 12
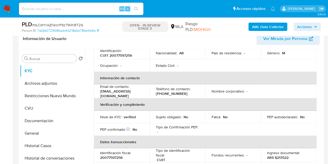
scroll to position [86, 0]
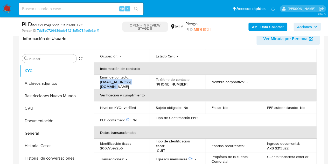
drag, startPoint x: 100, startPoint y: 84, endPoint x: 144, endPoint y: 85, distance: 44.1
click at [141, 85] on p "[EMAIL_ADDRESS][DOMAIN_NAME]" at bounding box center [120, 83] width 41 height 9
copy p "[EMAIL_ADDRESS][DOMAIN_NAME]"
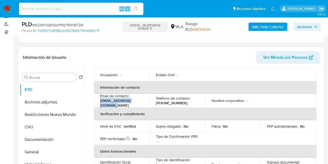
scroll to position [88, 0]
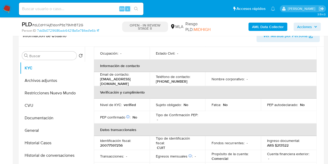
click at [205, 86] on th "Verificación y cumplimiento" at bounding box center [205, 92] width 223 height 12
click at [40, 118] on button "Documentación" at bounding box center [50, 118] width 61 height 12
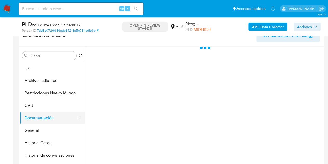
scroll to position [0, 0]
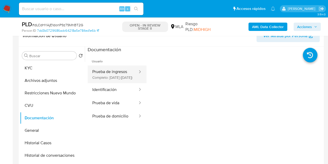
click at [116, 71] on button "Prueba de ingresos Completo: 06/12/2022 (hace 3 años)" at bounding box center [113, 74] width 51 height 18
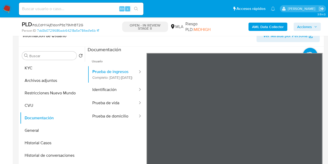
scroll to position [71, 0]
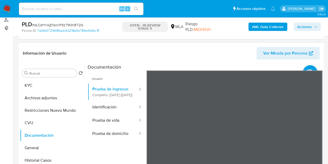
click at [276, 55] on span "Ver Mirada por Persona" at bounding box center [285, 53] width 44 height 12
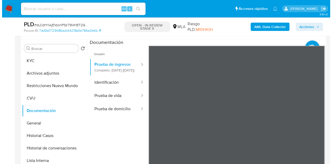
scroll to position [93, 0]
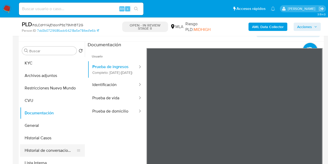
click at [55, 147] on button "Historial de conversaciones" at bounding box center [50, 150] width 61 height 12
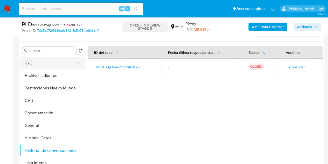
click at [41, 67] on button "KYC" at bounding box center [50, 63] width 61 height 12
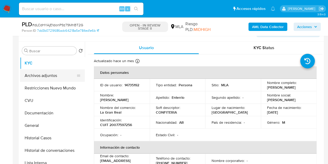
click at [47, 74] on button "Archivos adjuntos" at bounding box center [50, 75] width 61 height 12
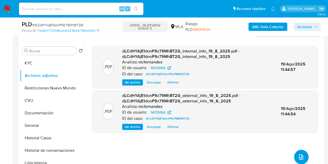
click at [301, 156] on icon "upload-file" at bounding box center [301, 156] width 4 height 5
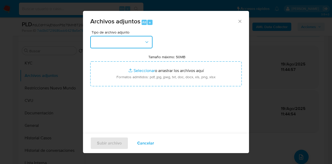
drag, startPoint x: 144, startPoint y: 41, endPoint x: 146, endPoint y: 46, distance: 5.3
click at [144, 41] on button "button" at bounding box center [121, 42] width 62 height 12
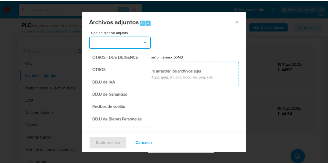
scroll to position [93, 0]
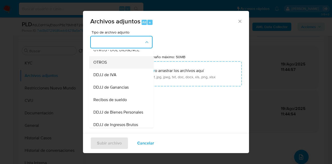
click at [110, 68] on div "OTROS" at bounding box center [119, 62] width 53 height 12
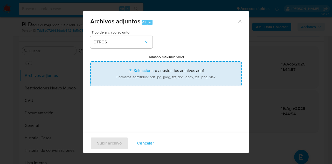
click at [136, 69] on input "Tamaño máximo: 50MB Seleccionar archivos" at bounding box center [165, 73] width 151 height 25
type input "C:\fakepath\Caselog dLCdHYAjE1donP9z79MhBT2G 14735192.docx"
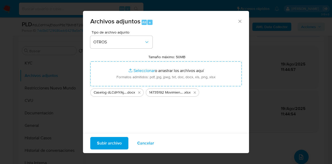
click at [114, 143] on span "Subir archivo" at bounding box center [109, 142] width 25 height 11
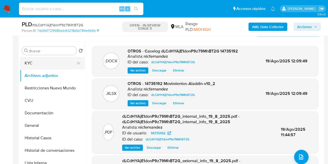
click at [42, 65] on button "KYC" at bounding box center [50, 63] width 61 height 12
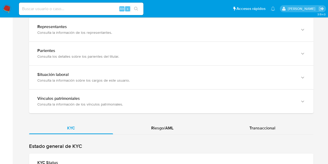
scroll to position [506, 0]
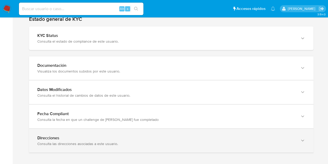
click at [249, 141] on div "Consulta las direcciones asociadas a este usuario." at bounding box center [166, 143] width 258 height 5
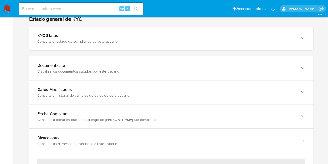
scroll to position [539, 0]
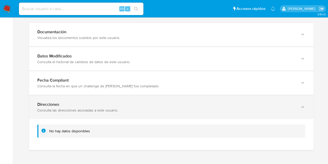
click at [185, 111] on div "Direcciones Consulta las direcciones asociadas a este usuario." at bounding box center [171, 107] width 284 height 24
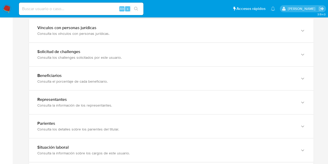
scroll to position [0, 0]
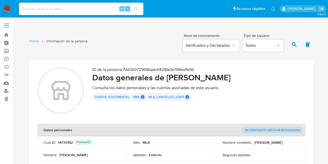
click at [6, 91] on link "Buscador de personas" at bounding box center [31, 91] width 62 height 8
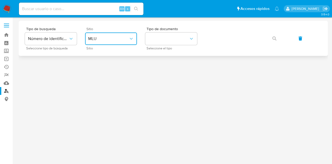
click at [110, 40] on span "MLU" at bounding box center [108, 38] width 40 height 5
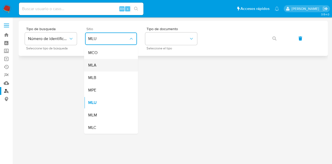
click at [110, 67] on div "MLA" at bounding box center [109, 65] width 43 height 12
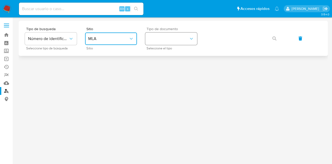
click at [180, 41] on button "identificationType" at bounding box center [171, 38] width 52 height 12
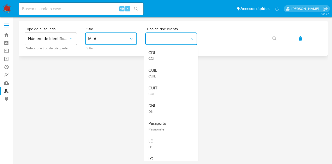
drag, startPoint x: 174, startPoint y: 72, endPoint x: 218, endPoint y: 48, distance: 50.3
click at [181, 65] on div "CUIL CUIL" at bounding box center [169, 73] width 43 height 18
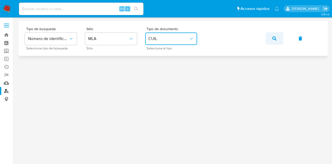
click at [269, 38] on button "button" at bounding box center [275, 38] width 18 height 12
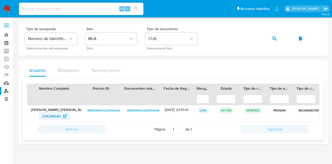
click at [49, 116] on span "334248540" at bounding box center [51, 116] width 19 height 8
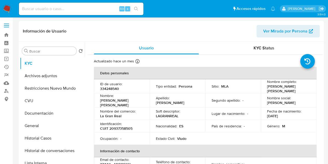
select select "10"
click at [35, 132] on button "Historial Casos" at bounding box center [50, 138] width 61 height 12
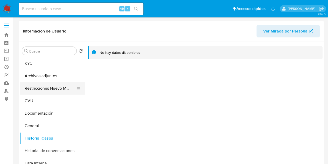
click at [29, 91] on button "Restricciones Nuevo Mundo" at bounding box center [50, 88] width 61 height 12
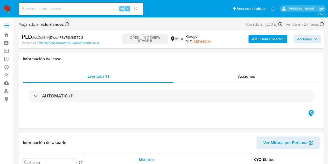
select select "10"
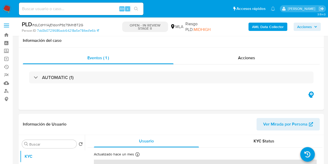
scroll to position [73, 0]
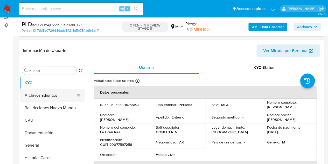
click at [49, 92] on button "Archivos adjuntos" at bounding box center [50, 95] width 61 height 12
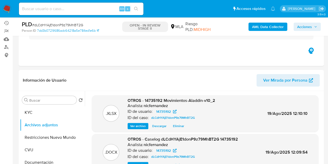
scroll to position [37, 0]
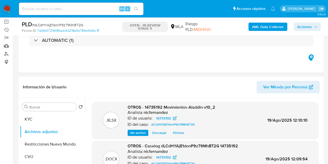
click at [312, 29] on span "Acciones" at bounding box center [304, 27] width 15 height 8
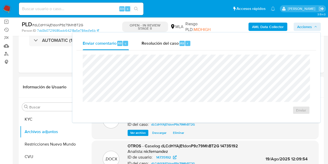
click at [169, 51] on div "Enviar" at bounding box center [197, 84] width 240 height 68
click at [166, 51] on div "Enviar" at bounding box center [197, 84] width 240 height 68
click at [165, 46] on div "Resolución del caso Alt r" at bounding box center [166, 43] width 50 height 13
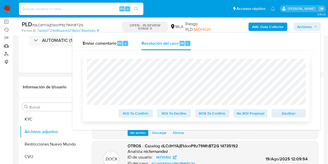
click at [279, 112] on span "Declinar" at bounding box center [288, 112] width 27 height 7
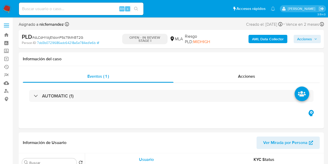
drag, startPoint x: 314, startPoint y: 36, endPoint x: 308, endPoint y: 40, distance: 7.8
click at [314, 36] on span "Acciones" at bounding box center [307, 38] width 20 height 7
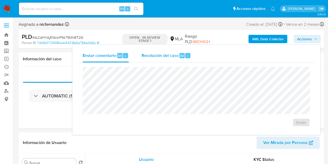
click at [166, 55] on span "Resolución del caso" at bounding box center [159, 55] width 37 height 6
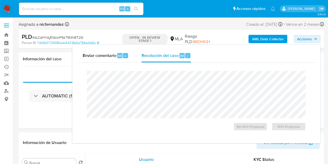
select select "10"
click at [282, 130] on span "ROI Proposal" at bounding box center [288, 126] width 27 height 7
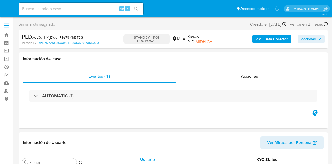
select select "10"
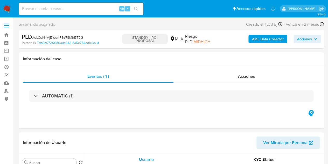
select select "10"
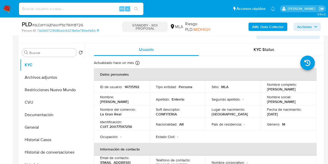
scroll to position [80, 0]
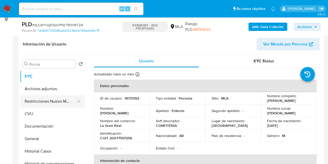
click at [48, 96] on button "Restricciones Nuevo Mundo" at bounding box center [50, 101] width 61 height 12
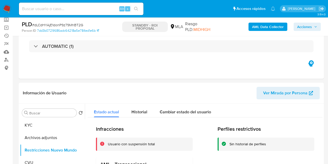
scroll to position [0, 0]
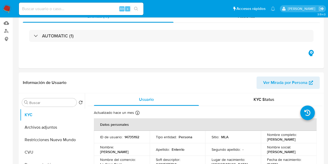
select select "10"
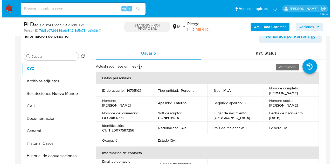
scroll to position [99, 0]
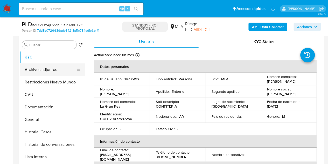
click at [37, 71] on button "Archivos adjuntos" at bounding box center [50, 69] width 61 height 12
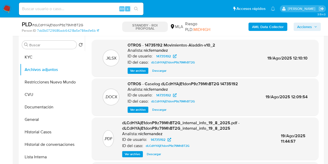
click at [138, 108] on span "Ver archivo" at bounding box center [138, 109] width 16 height 5
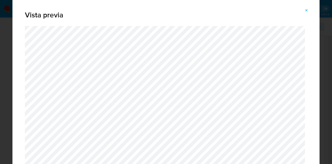
drag, startPoint x: 319, startPoint y: 16, endPoint x: 319, endPoint y: 19, distance: 3.4
click at [319, 19] on div "Vista previa" at bounding box center [166, 82] width 332 height 164
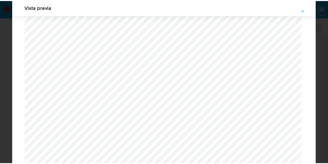
scroll to position [0, 0]
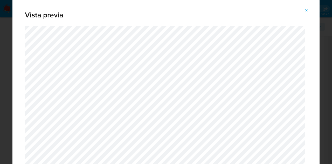
click at [305, 14] on span "Attachment preview" at bounding box center [306, 10] width 4 height 7
